Goal: Information Seeking & Learning: Learn about a topic

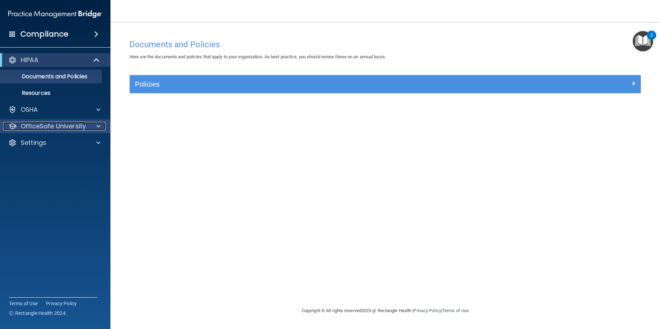
click at [98, 125] on span at bounding box center [98, 126] width 4 height 8
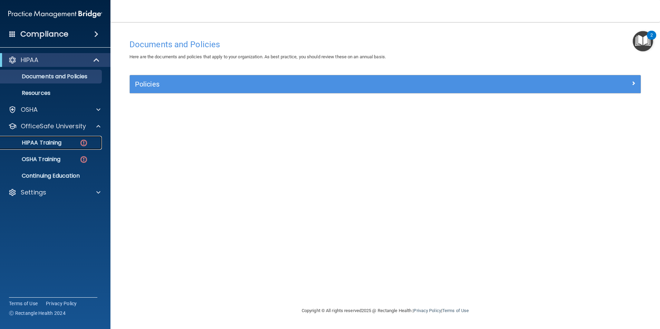
click at [65, 143] on div "HIPAA Training" at bounding box center [51, 143] width 94 height 7
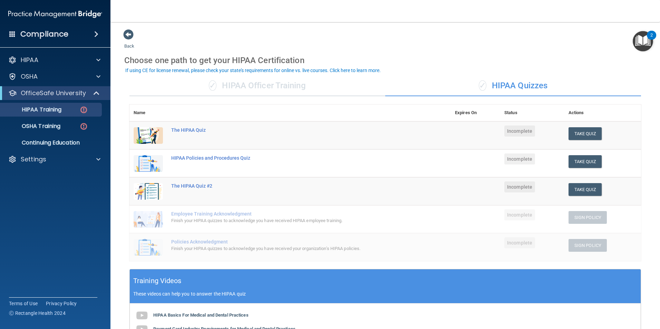
click at [268, 83] on div "✓ HIPAA Officer Training" at bounding box center [258, 86] width 256 height 21
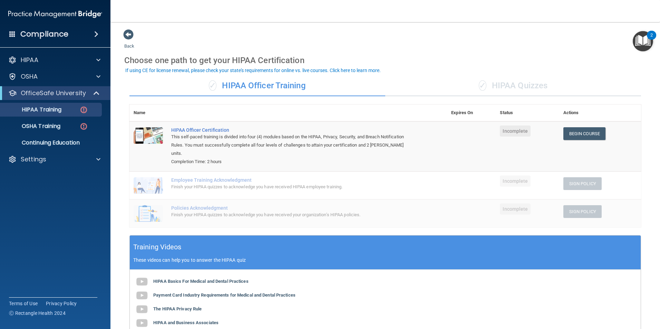
click at [506, 88] on div "✓ HIPAA Quizzes" at bounding box center [513, 86] width 256 height 21
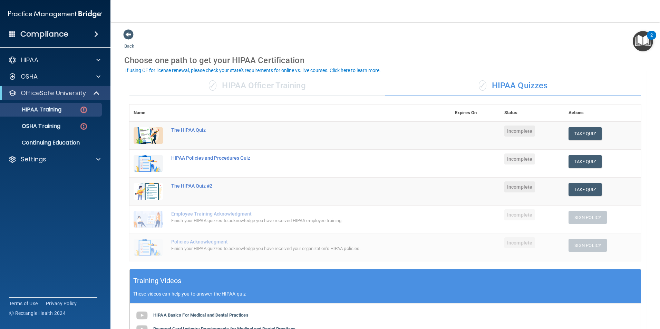
click at [262, 82] on div "✓ HIPAA Officer Training" at bounding box center [258, 86] width 256 height 21
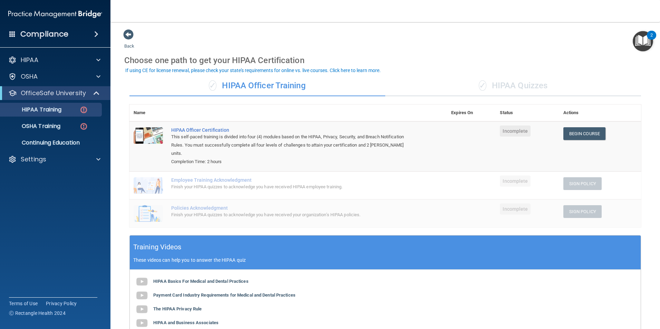
click at [543, 86] on div "✓ HIPAA Quizzes" at bounding box center [513, 86] width 256 height 21
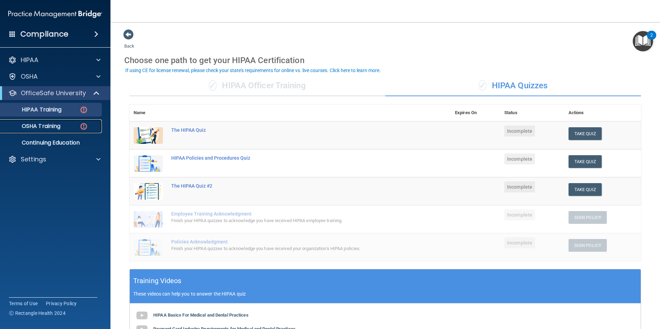
click at [84, 126] on img at bounding box center [83, 126] width 9 height 9
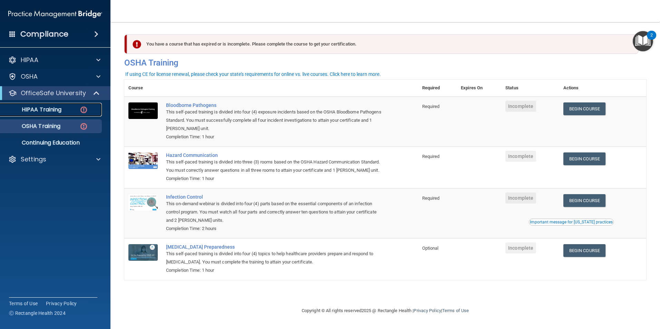
click at [82, 111] on img at bounding box center [83, 110] width 9 height 9
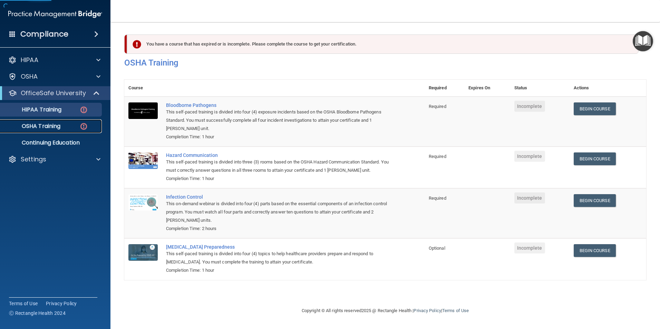
click at [83, 124] on img at bounding box center [83, 126] width 9 height 9
